Goal: Use online tool/utility: Utilize a website feature to perform a specific function

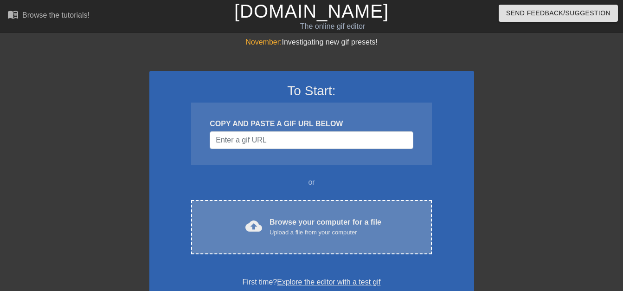
click at [292, 222] on div "Browse your computer for a file Upload a file from your computer" at bounding box center [325, 227] width 112 height 20
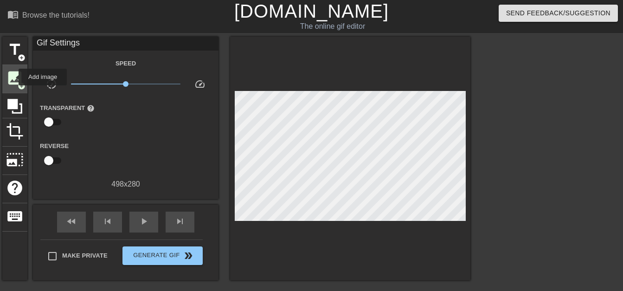
click at [13, 77] on span "image" at bounding box center [15, 78] width 18 height 18
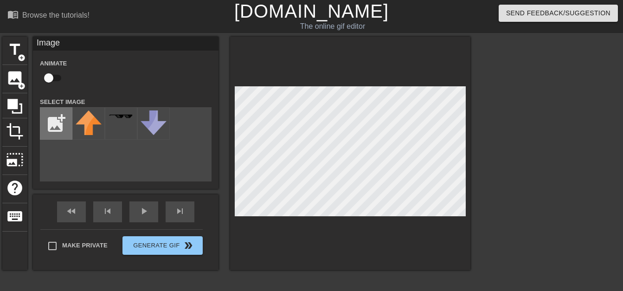
click at [56, 119] on input "file" at bounding box center [56, 124] width 32 height 32
type input "C:\fakepath\penguin.png"
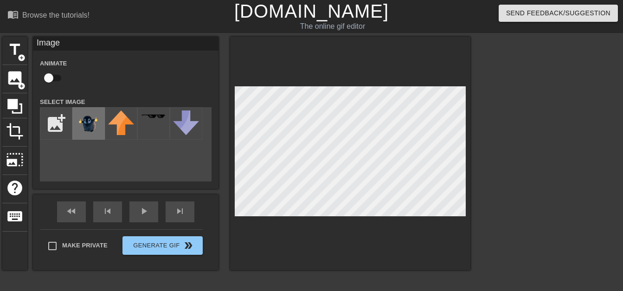
click at [91, 123] on img at bounding box center [89, 123] width 26 height 26
click at [476, 115] on div "title add_circle image add_circle crop photo_size_select_large help keyboard Im…" at bounding box center [311, 176] width 623 height 278
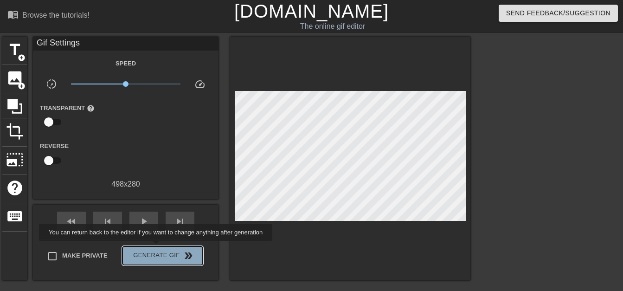
click at [157, 247] on button "Generate Gif double_arrow" at bounding box center [162, 255] width 80 height 19
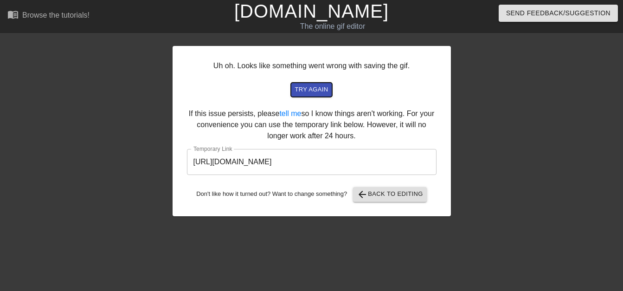
click at [315, 90] on span "try again" at bounding box center [310, 89] width 33 height 11
click at [320, 91] on span "try again" at bounding box center [310, 89] width 33 height 11
click at [307, 90] on span "try again" at bounding box center [310, 89] width 33 height 11
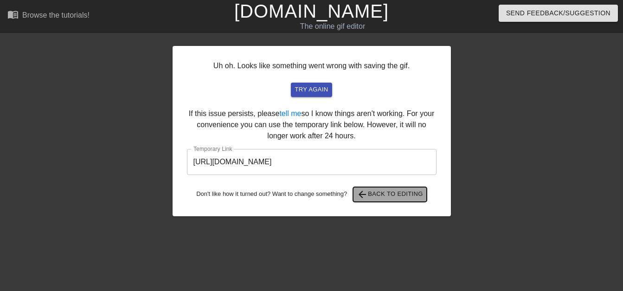
click at [399, 195] on span "arrow_back Back to Editing" at bounding box center [390, 194] width 66 height 11
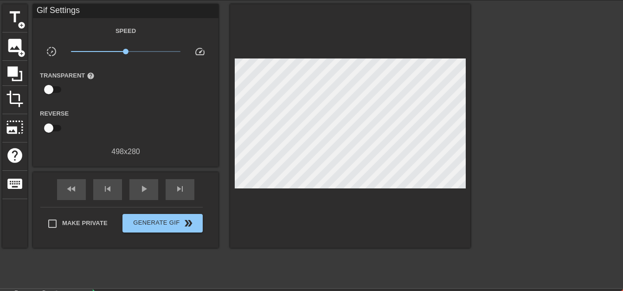
scroll to position [46, 0]
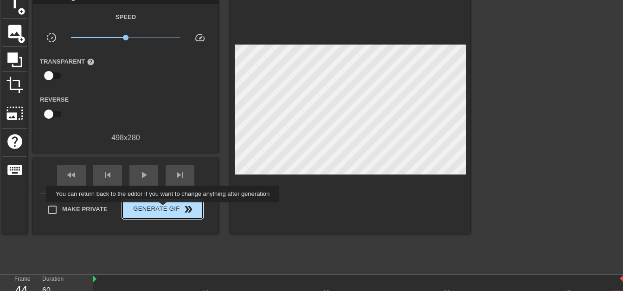
click at [164, 209] on span "Generate Gif double_arrow" at bounding box center [162, 209] width 73 height 11
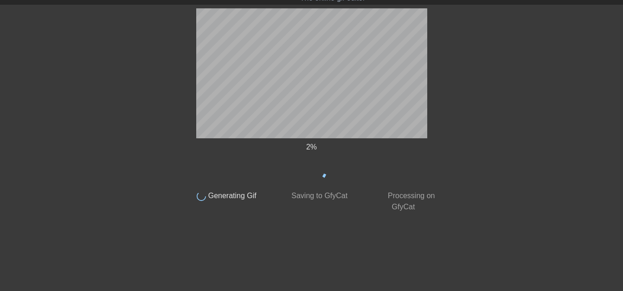
scroll to position [28, 0]
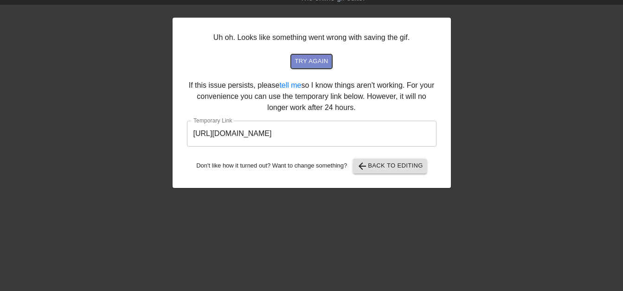
click at [315, 63] on span "try again" at bounding box center [310, 61] width 33 height 11
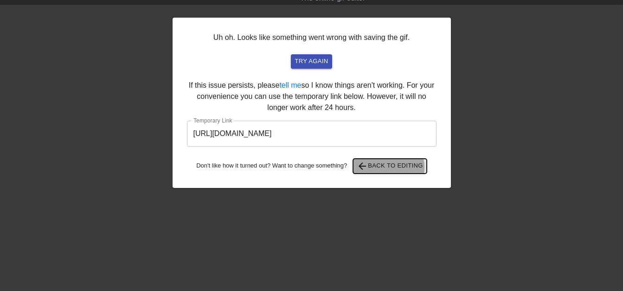
click at [389, 167] on span "arrow_back Back to Editing" at bounding box center [390, 165] width 66 height 11
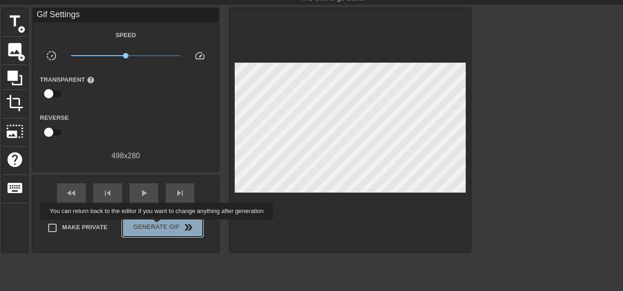
click at [158, 226] on span "Generate Gif double_arrow" at bounding box center [162, 227] width 73 height 11
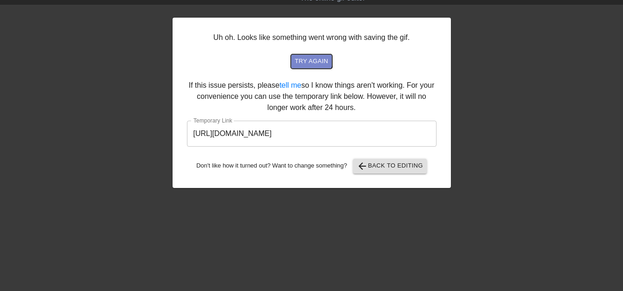
click at [311, 58] on span "try again" at bounding box center [310, 61] width 33 height 11
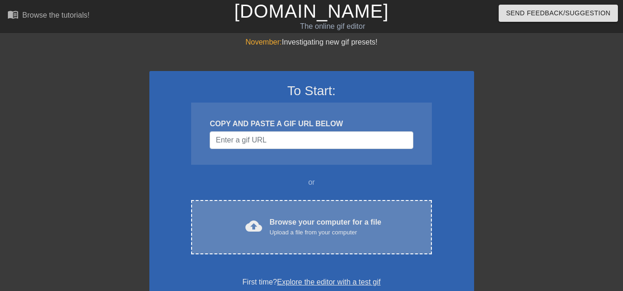
click at [293, 224] on div "Browse your computer for a file Upload a file from your computer" at bounding box center [325, 227] width 112 height 20
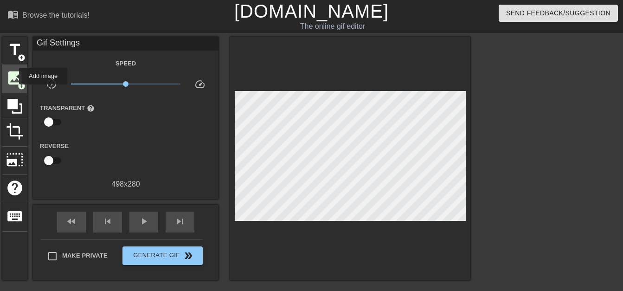
click at [13, 76] on span "image" at bounding box center [15, 78] width 18 height 18
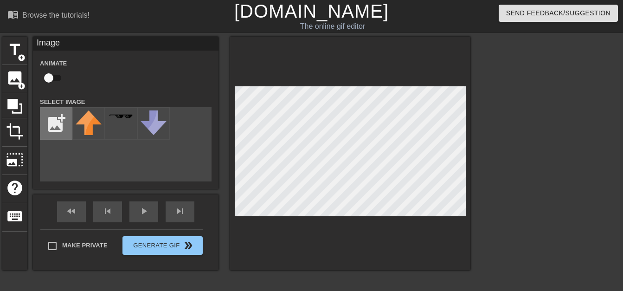
click at [57, 123] on input "file" at bounding box center [56, 124] width 32 height 32
type input "C:\fakepath\penguin.png"
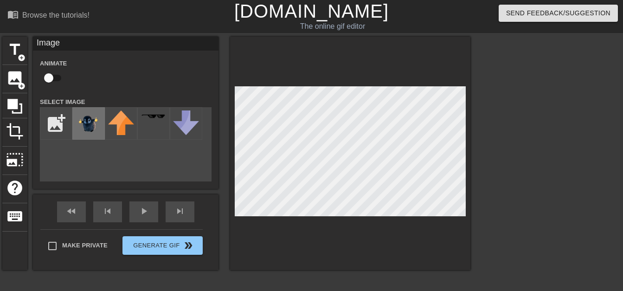
click at [87, 117] on img at bounding box center [89, 123] width 26 height 26
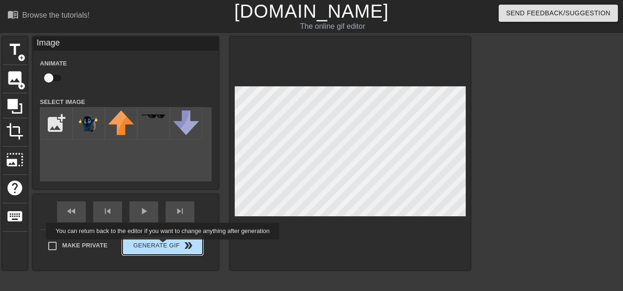
click at [164, 246] on button "Generate Gif double_arrow" at bounding box center [162, 245] width 80 height 19
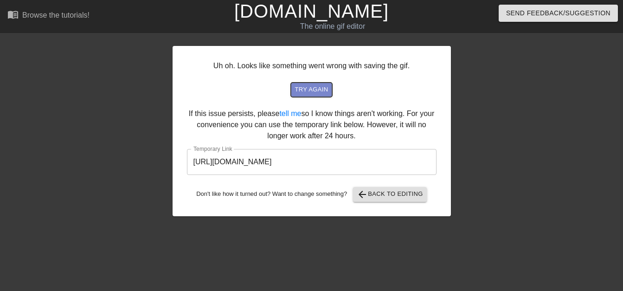
click at [314, 91] on span "try again" at bounding box center [310, 89] width 33 height 11
